Goal: Information Seeking & Learning: Stay updated

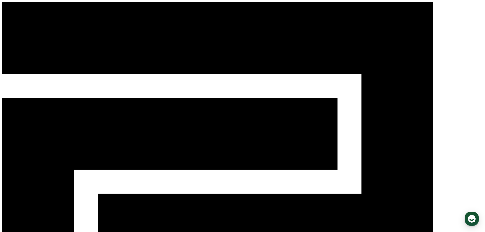
select select "**********"
